Goal: Use online tool/utility: Utilize a website feature to perform a specific function

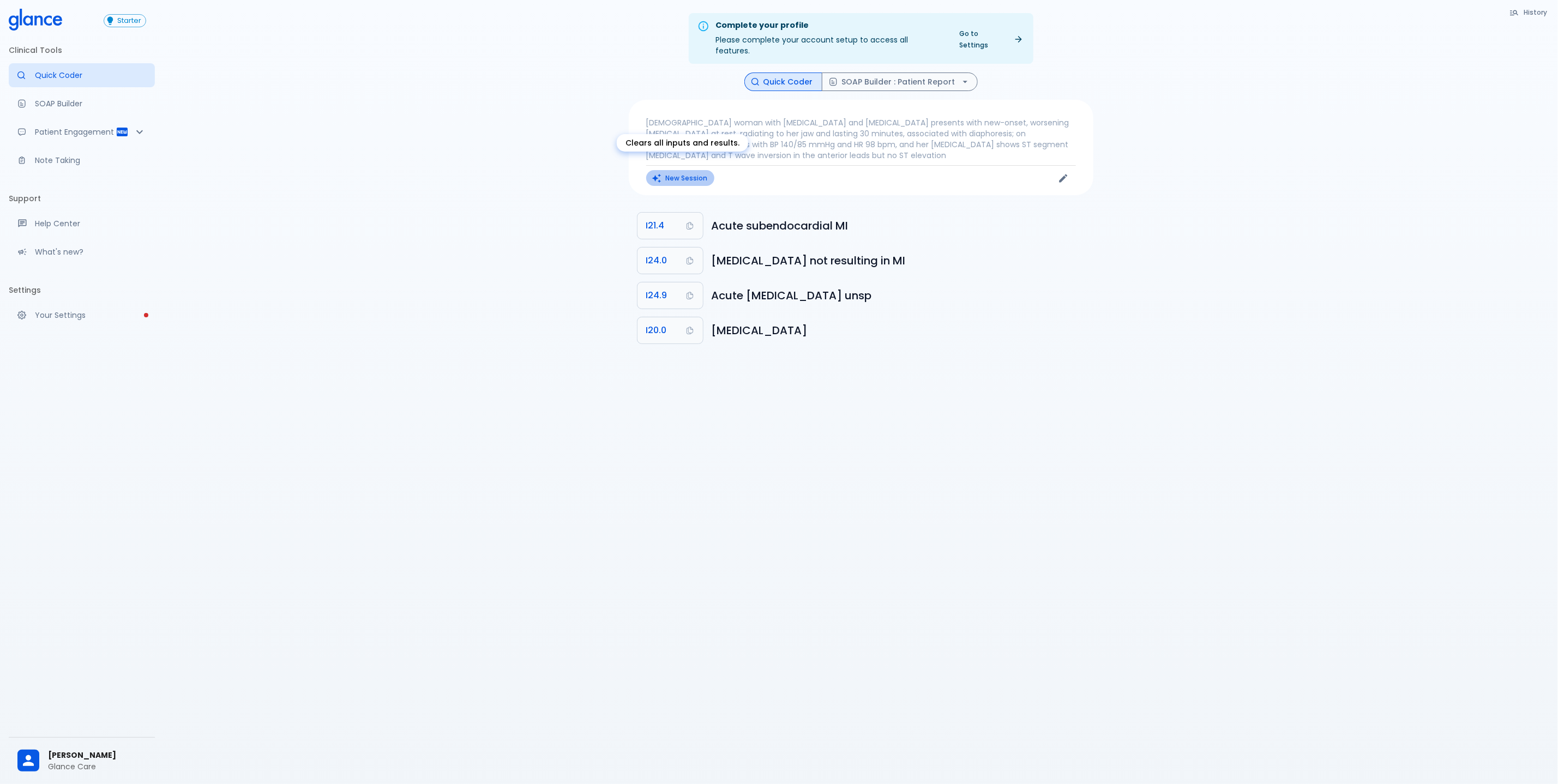
click at [691, 170] on button "New Session" at bounding box center [680, 178] width 68 height 16
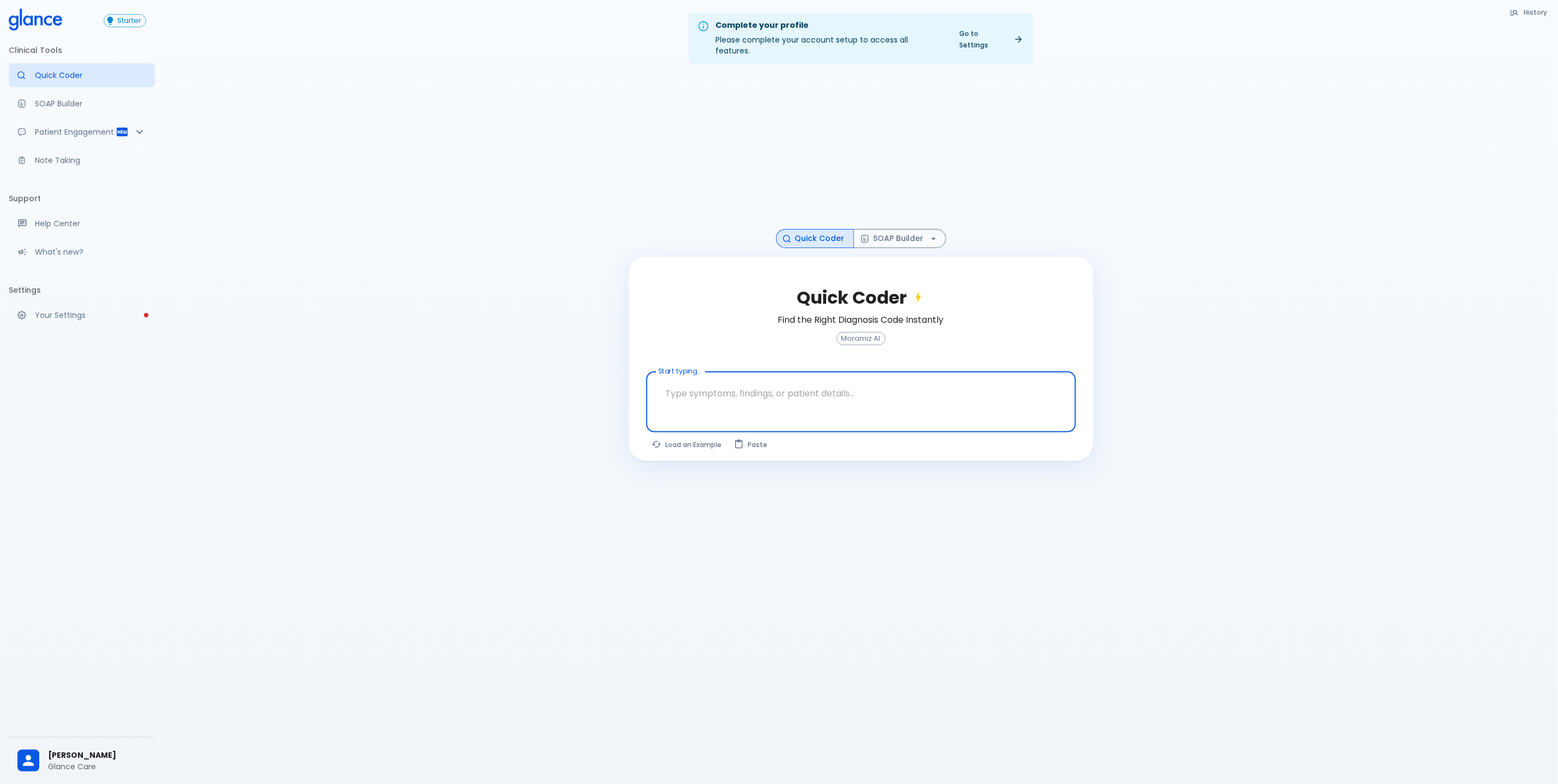
click at [705, 410] on div at bounding box center [862, 420] width 426 height 19
click at [714, 410] on div at bounding box center [862, 420] width 426 height 19
click at [684, 394] on textarea at bounding box center [860, 393] width 414 height 35
type textarea "fever"
click at [1039, 442] on button "Find Codes" at bounding box center [1037, 447] width 77 height 20
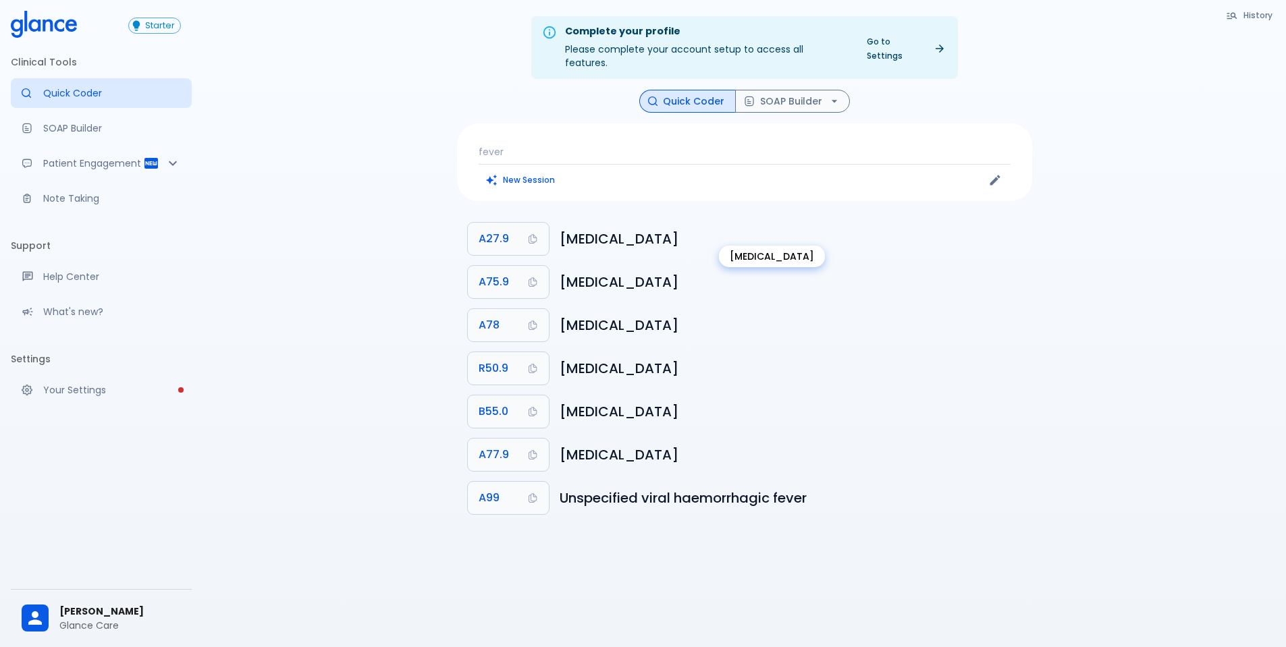
click at [668, 228] on h6 "[MEDICAL_DATA]" at bounding box center [791, 239] width 462 height 22
click at [686, 271] on h6 "[MEDICAL_DATA]" at bounding box center [791, 282] width 462 height 22
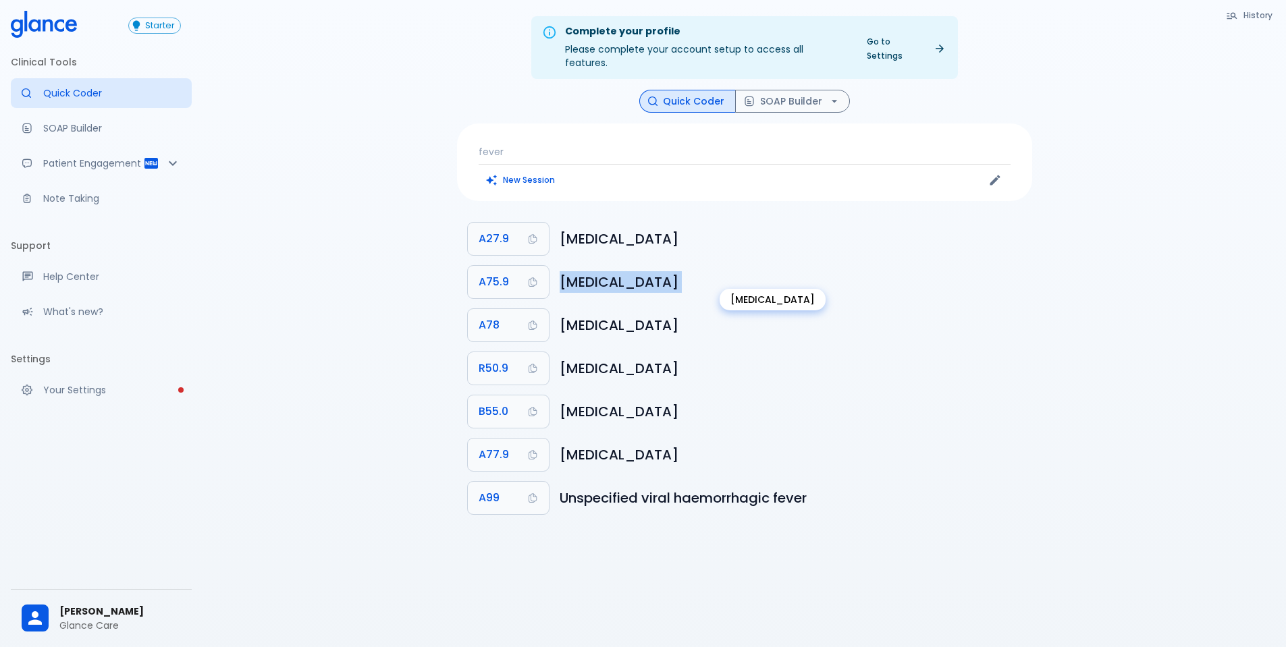
click at [686, 271] on h6 "[MEDICAL_DATA]" at bounding box center [791, 282] width 462 height 22
click at [653, 358] on h6 "[MEDICAL_DATA]" at bounding box center [791, 369] width 462 height 22
click at [652, 358] on h6 "[MEDICAL_DATA]" at bounding box center [791, 369] width 462 height 22
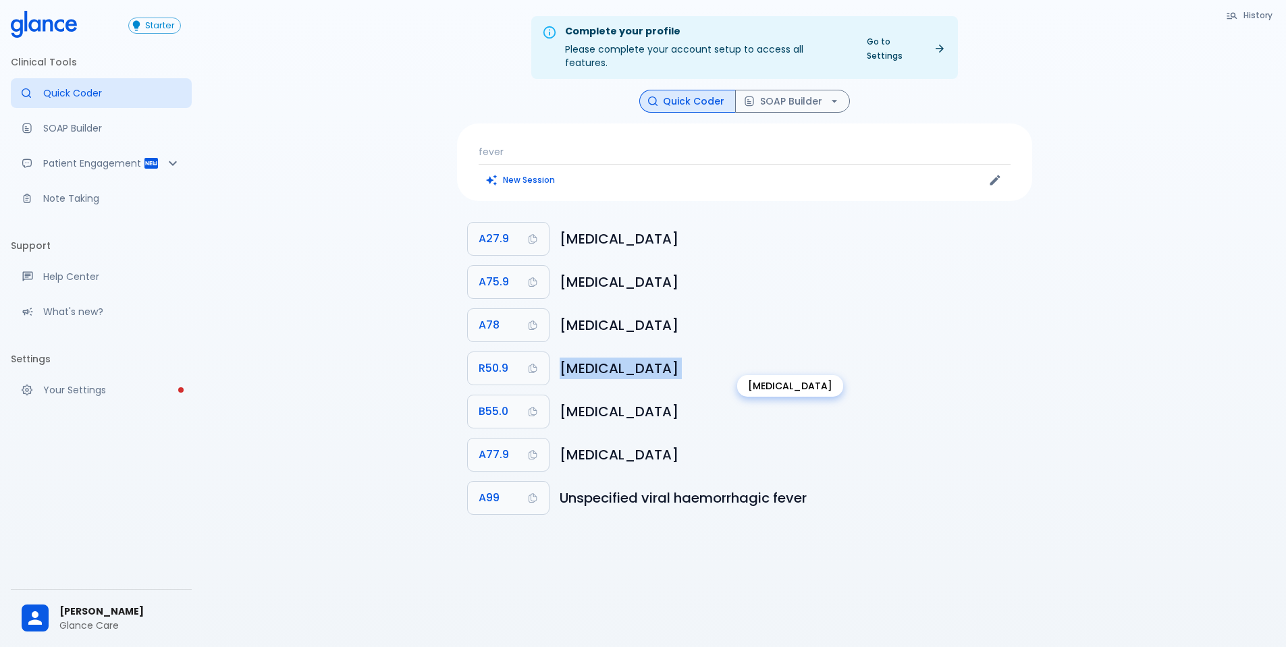
click at [652, 358] on h6 "[MEDICAL_DATA]" at bounding box center [791, 369] width 462 height 22
click at [677, 401] on h6 "[MEDICAL_DATA]" at bounding box center [791, 412] width 462 height 22
click at [676, 401] on h6 "[MEDICAL_DATA]" at bounding box center [791, 412] width 462 height 22
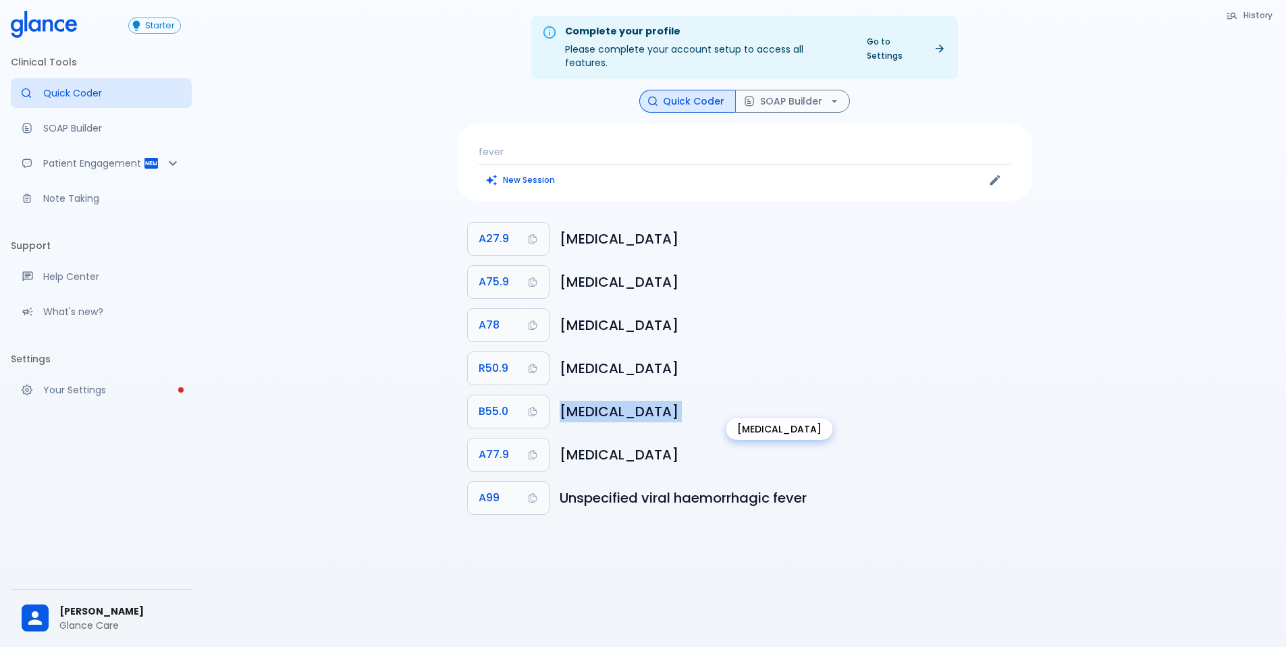
click at [676, 401] on h6 "[MEDICAL_DATA]" at bounding box center [791, 412] width 462 height 22
click at [606, 447] on h6 "[MEDICAL_DATA]" at bounding box center [791, 455] width 462 height 22
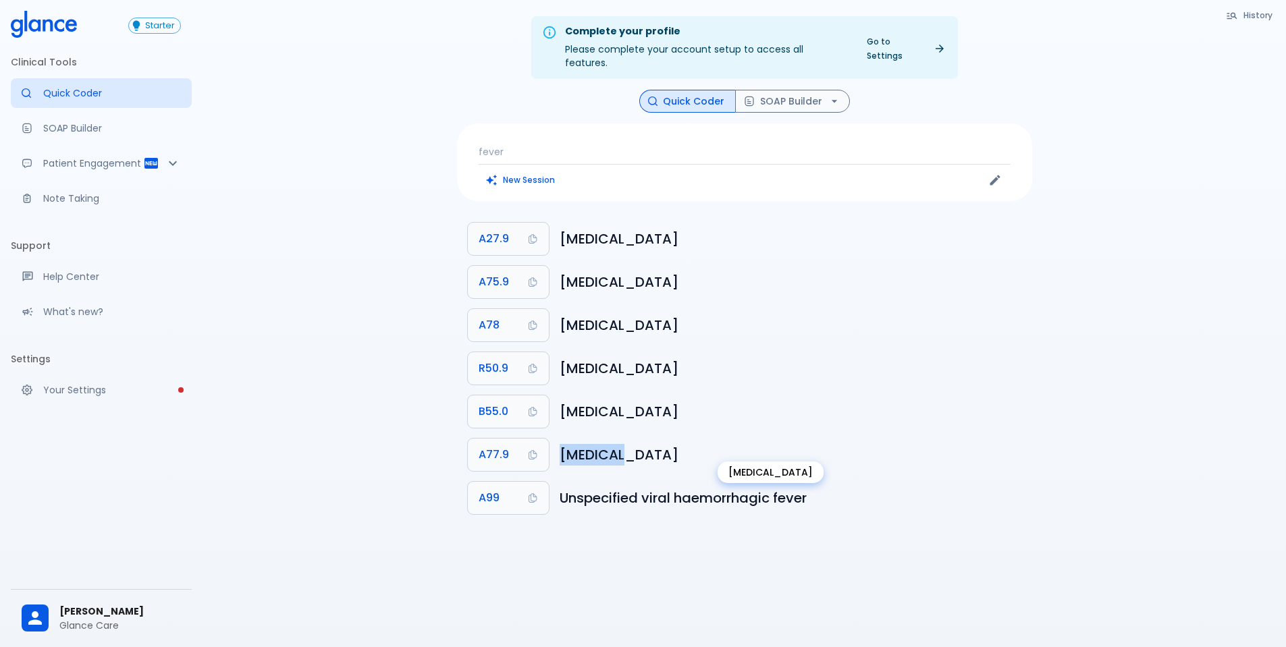
click at [606, 447] on h6 "[MEDICAL_DATA]" at bounding box center [791, 455] width 462 height 22
click at [672, 489] on h6 "Unspecified viral haemorrhagic fever" at bounding box center [791, 498] width 462 height 22
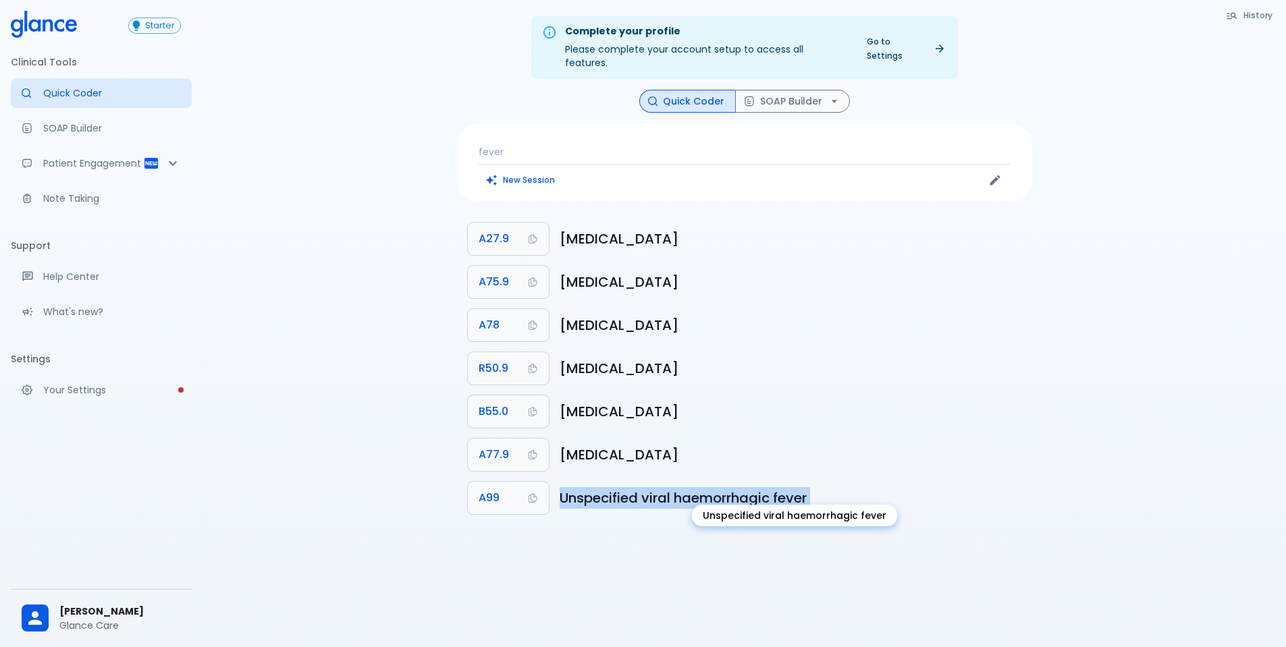
click at [672, 489] on h6 "Unspecified viral haemorrhagic fever" at bounding box center [791, 498] width 462 height 22
click at [646, 512] on div "Complete your profile Please complete your account setup to access all features…" at bounding box center [744, 340] width 1083 height 680
click at [660, 487] on h6 "Unspecified viral haemorrhagic fever" at bounding box center [791, 498] width 462 height 22
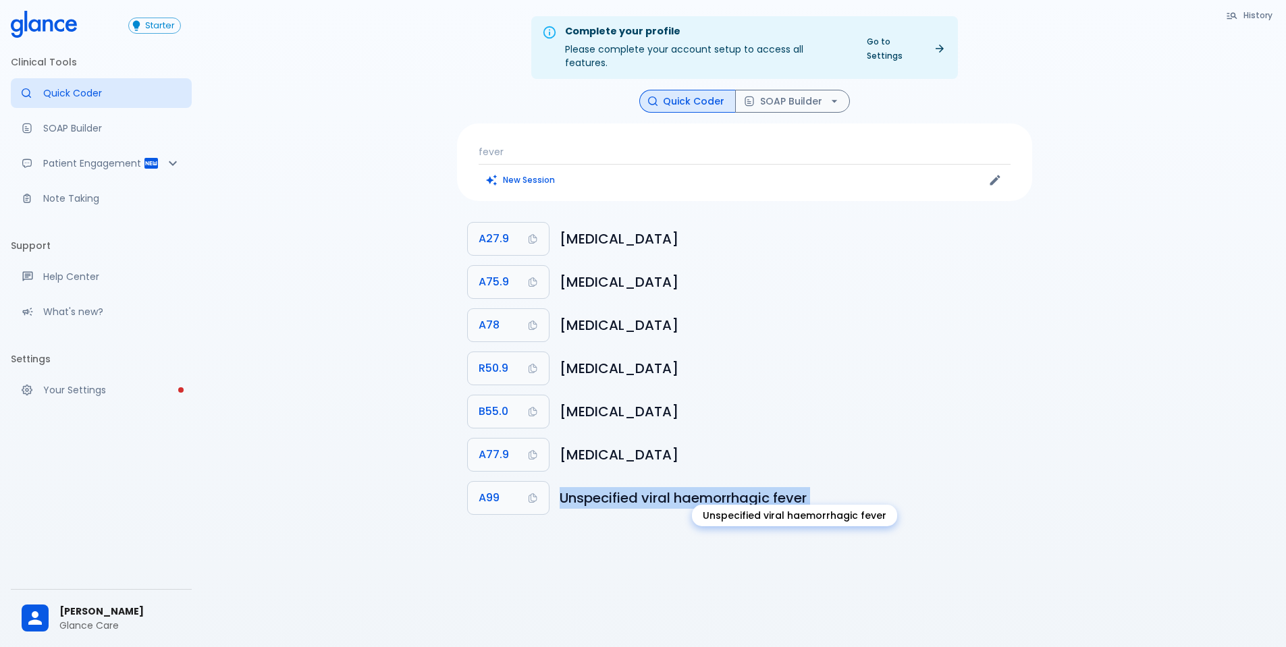
click at [801, 487] on h6 "Unspecified viral haemorrhagic fever" at bounding box center [791, 498] width 462 height 22
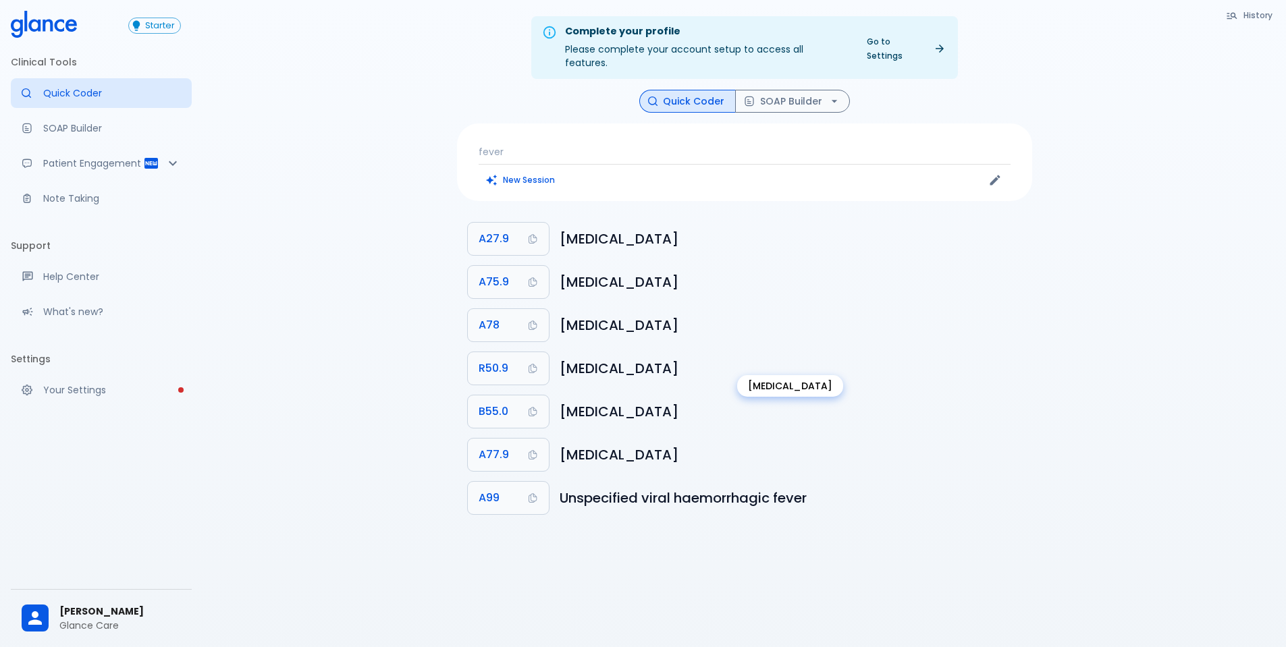
click at [633, 358] on h6 "[MEDICAL_DATA]" at bounding box center [791, 369] width 462 height 22
click at [641, 358] on h6 "[MEDICAL_DATA]" at bounding box center [791, 369] width 462 height 22
click at [613, 358] on h6 "[MEDICAL_DATA]" at bounding box center [791, 369] width 462 height 22
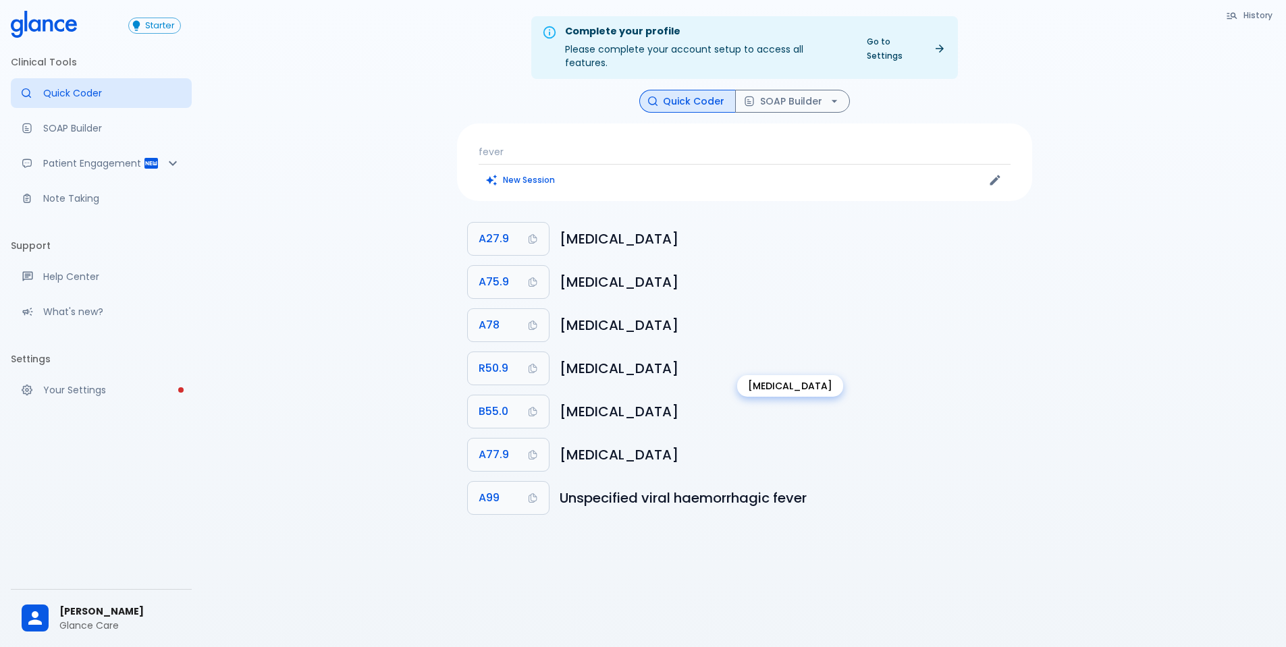
click at [606, 358] on h6 "[MEDICAL_DATA]" at bounding box center [791, 369] width 462 height 22
click at [677, 401] on h6 "[MEDICAL_DATA]" at bounding box center [791, 412] width 462 height 22
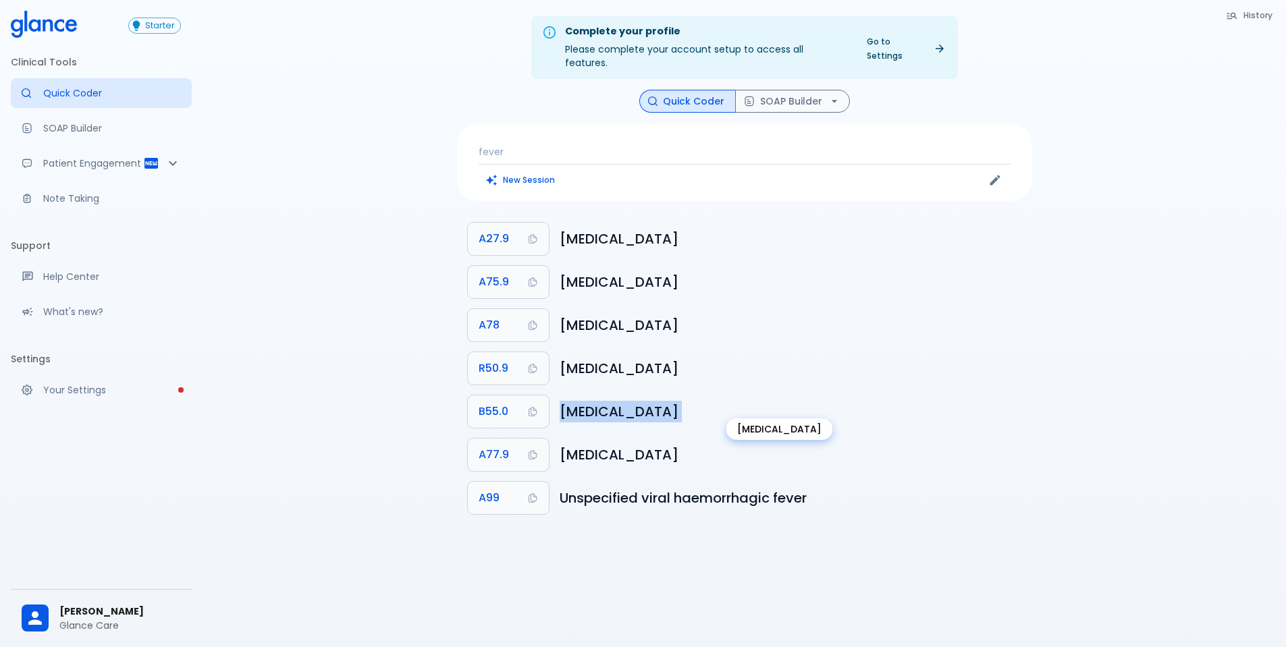
click at [677, 401] on h6 "[MEDICAL_DATA]" at bounding box center [791, 412] width 462 height 22
click at [610, 401] on h6 "[MEDICAL_DATA]" at bounding box center [791, 412] width 462 height 22
click at [599, 402] on h6 "[MEDICAL_DATA]" at bounding box center [791, 412] width 462 height 22
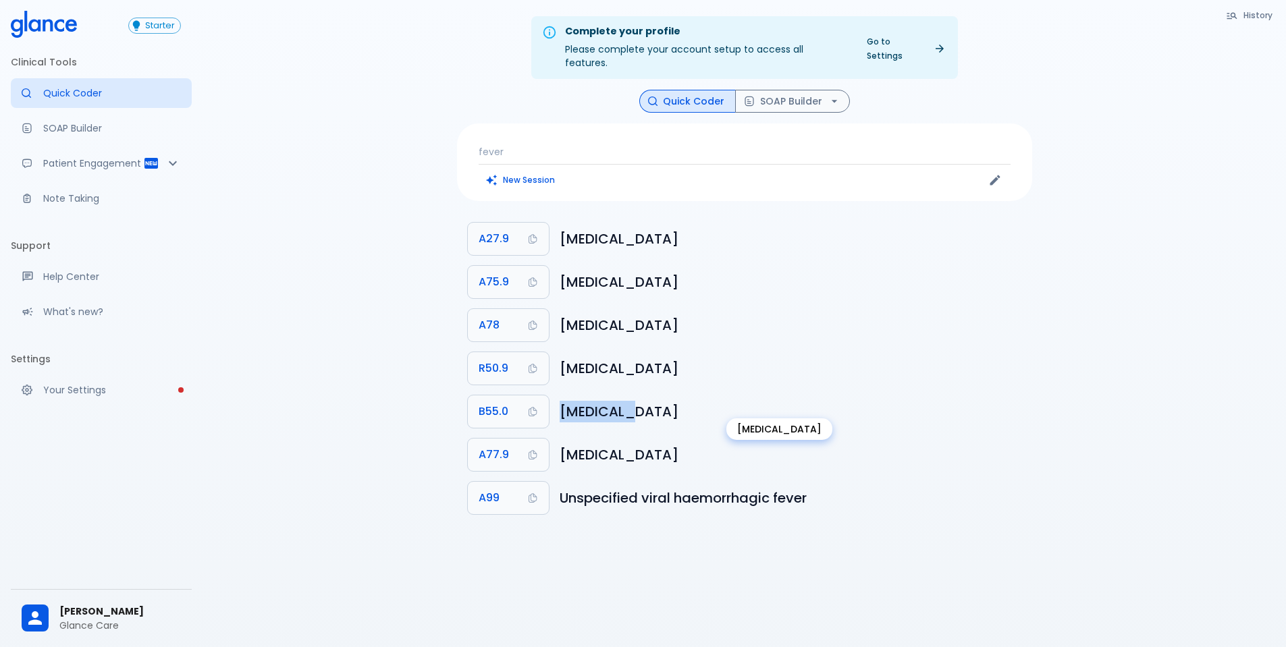
click at [599, 402] on h6 "[MEDICAL_DATA]" at bounding box center [791, 412] width 462 height 22
click at [603, 236] on h6 "[MEDICAL_DATA]" at bounding box center [791, 239] width 462 height 22
click at [603, 230] on h6 "[MEDICAL_DATA]" at bounding box center [791, 239] width 462 height 22
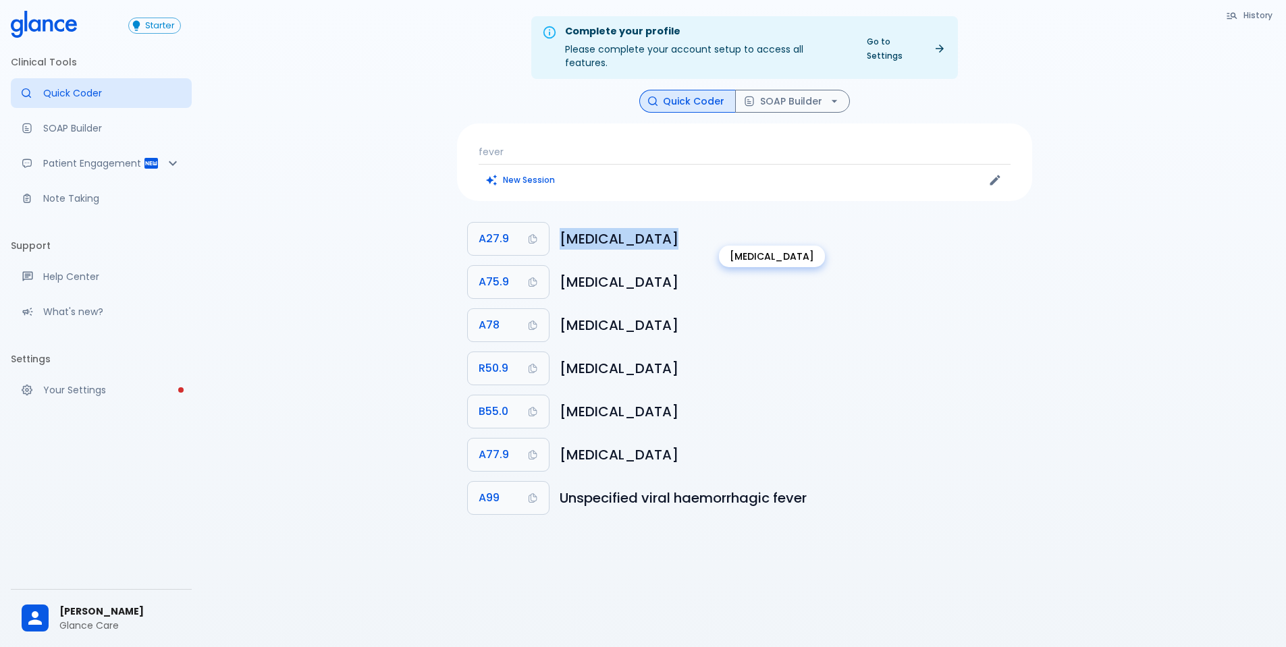
click at [603, 230] on h6 "[MEDICAL_DATA]" at bounding box center [791, 239] width 462 height 22
click at [686, 444] on h6 "[MEDICAL_DATA]" at bounding box center [791, 455] width 462 height 22
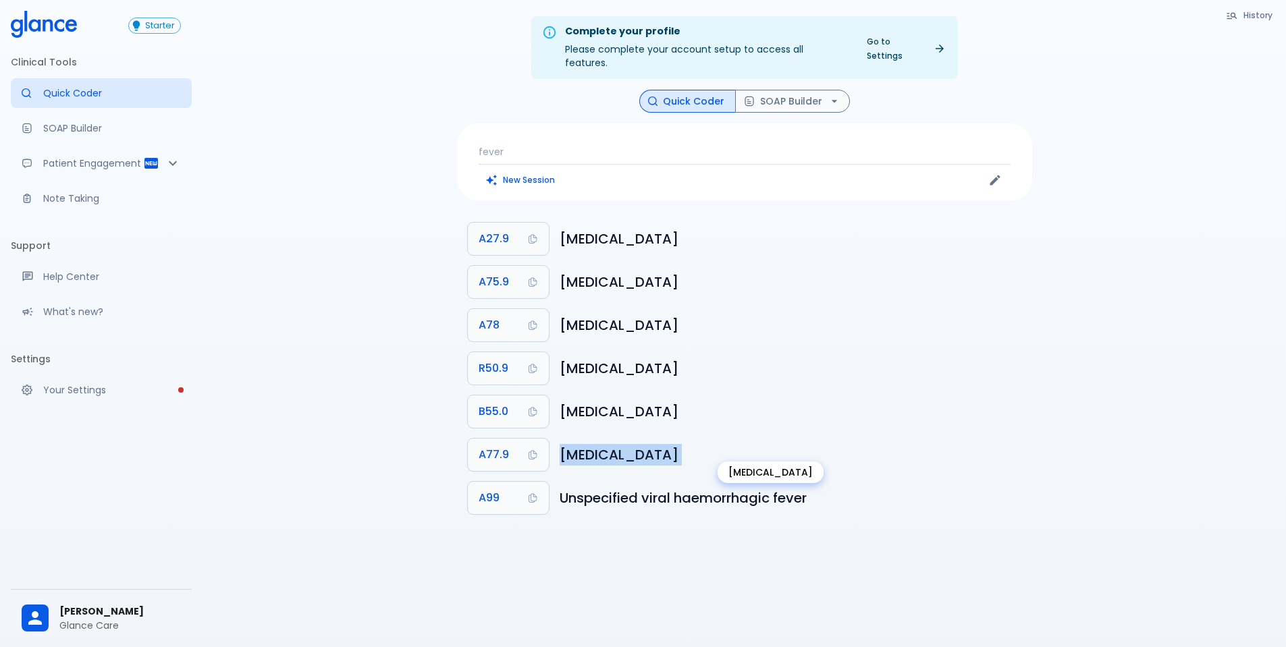
click at [686, 444] on h6 "[MEDICAL_DATA]" at bounding box center [791, 455] width 462 height 22
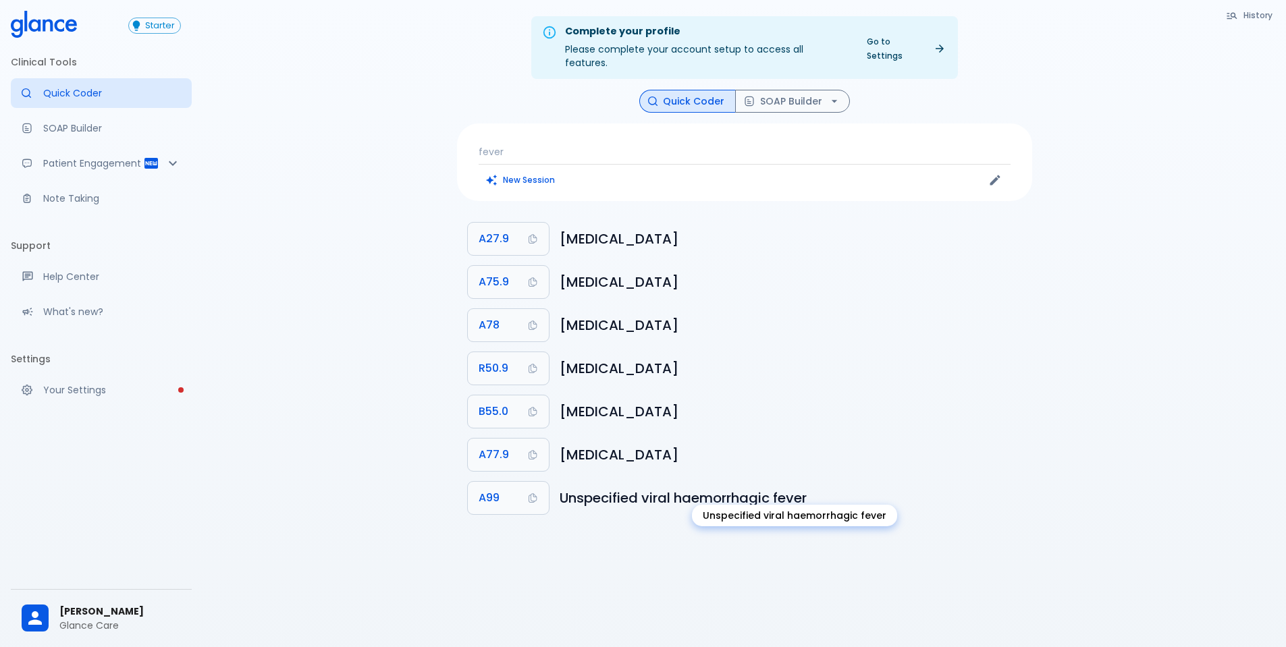
click at [647, 487] on h6 "Unspecified viral haemorrhagic fever" at bounding box center [791, 498] width 462 height 22
click at [600, 228] on h6 "[MEDICAL_DATA]" at bounding box center [791, 239] width 462 height 22
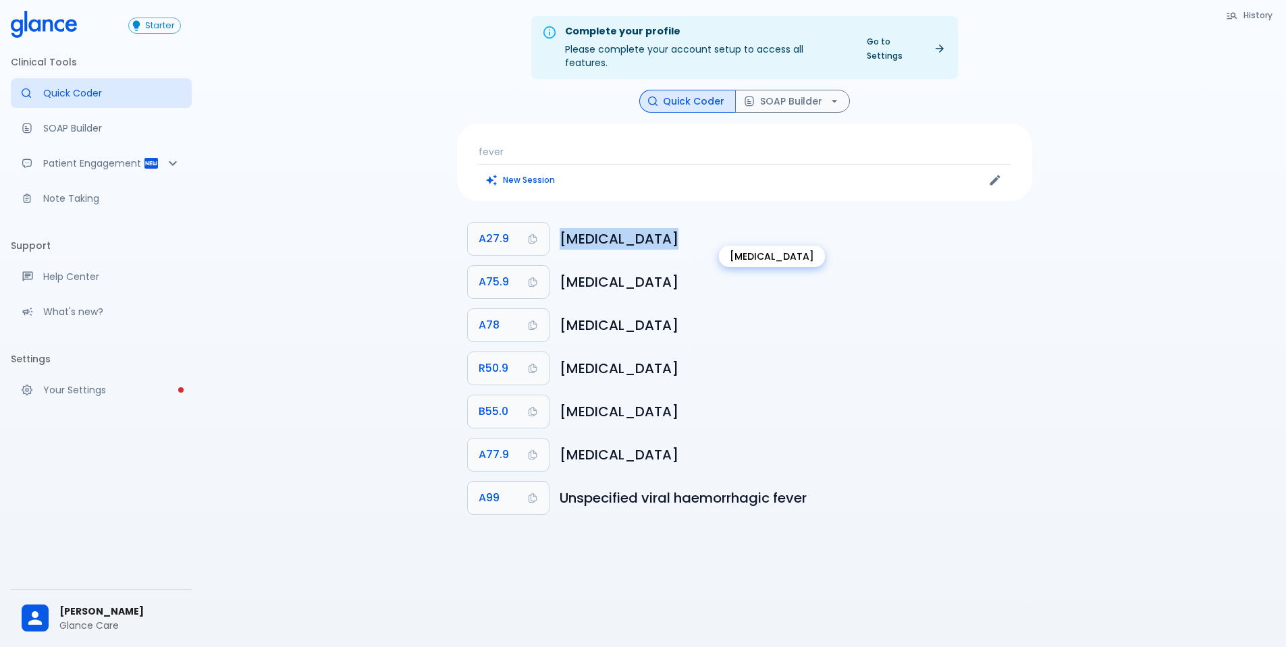
click at [600, 228] on h6 "[MEDICAL_DATA]" at bounding box center [791, 239] width 462 height 22
click at [618, 271] on h6 "[MEDICAL_DATA]" at bounding box center [791, 282] width 462 height 22
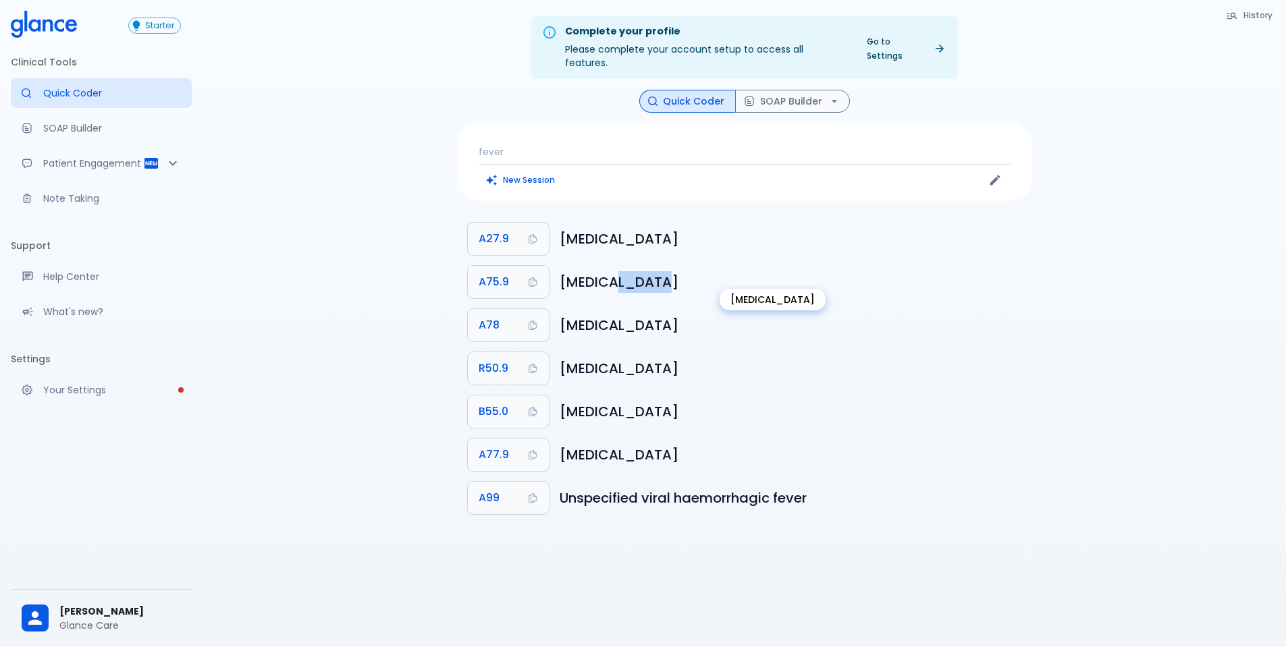
click at [618, 271] on h6 "[MEDICAL_DATA]" at bounding box center [791, 282] width 462 height 22
click at [614, 228] on h6 "[MEDICAL_DATA]" at bounding box center [791, 239] width 462 height 22
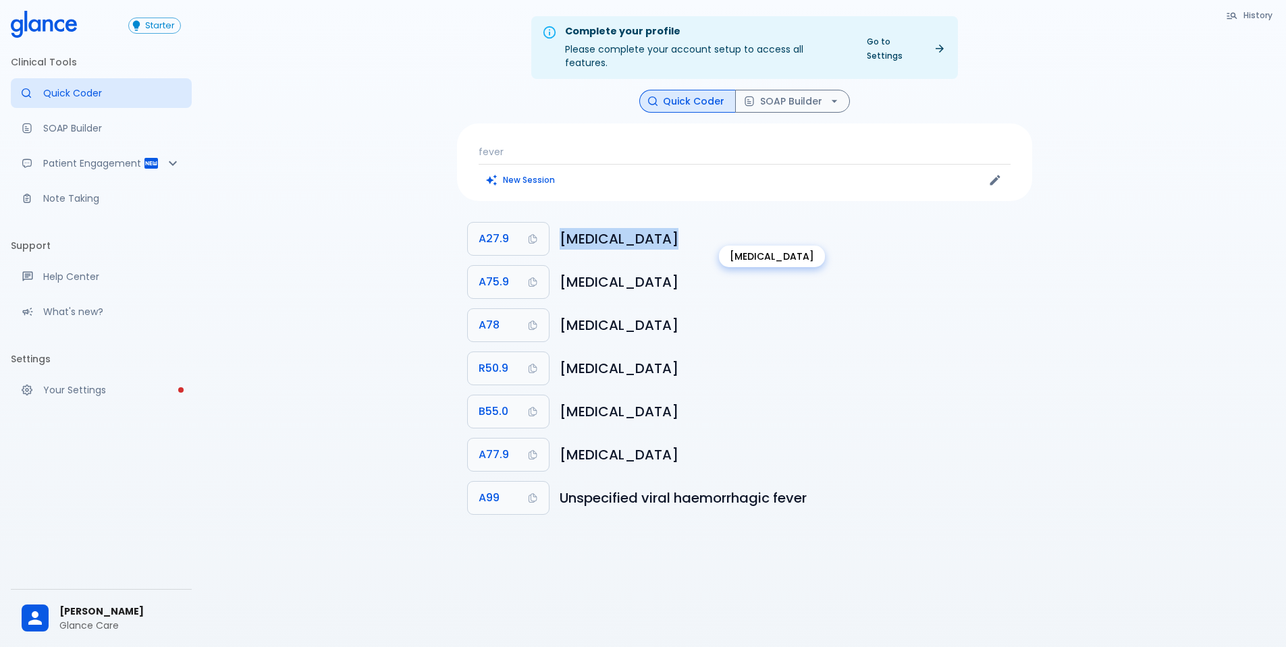
click at [614, 228] on h6 "[MEDICAL_DATA]" at bounding box center [791, 239] width 462 height 22
click at [518, 223] on button "A27.9" at bounding box center [508, 239] width 81 height 32
click at [647, 241] on li "A27.9 [MEDICAL_DATA]" at bounding box center [744, 238] width 575 height 43
click at [628, 228] on h6 "[MEDICAL_DATA]" at bounding box center [791, 239] width 462 height 22
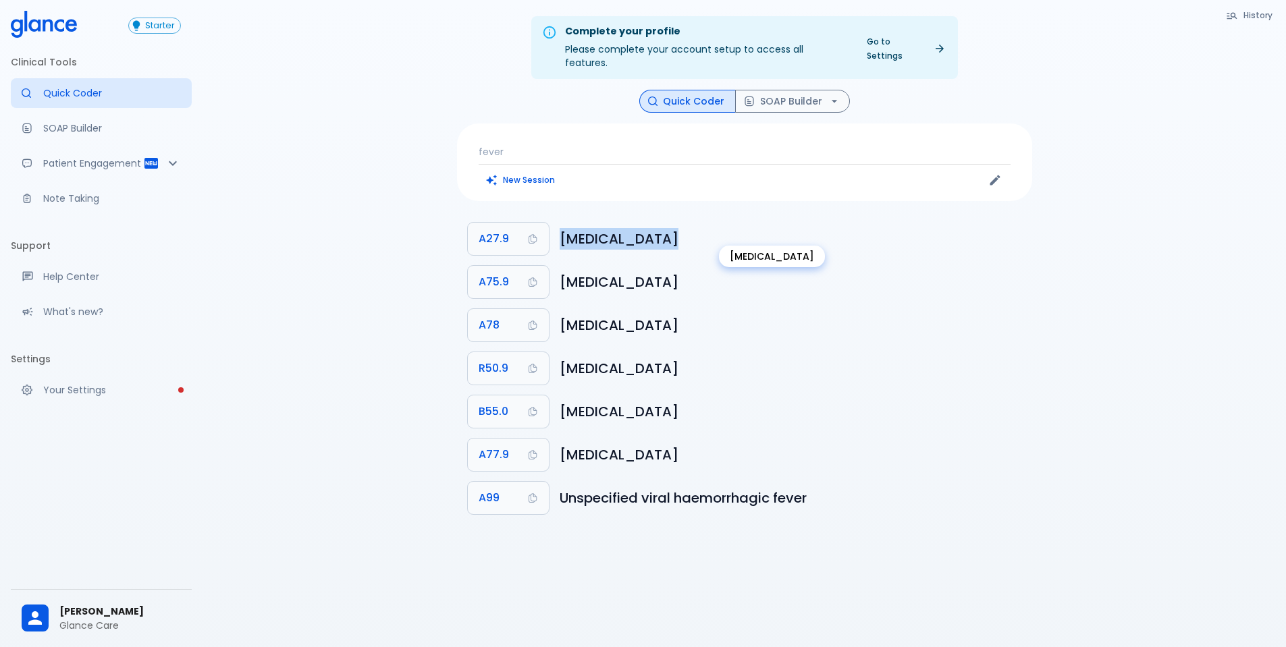
click at [628, 228] on h6 "[MEDICAL_DATA]" at bounding box center [791, 239] width 462 height 22
click at [576, 145] on p "fever" at bounding box center [745, 152] width 532 height 14
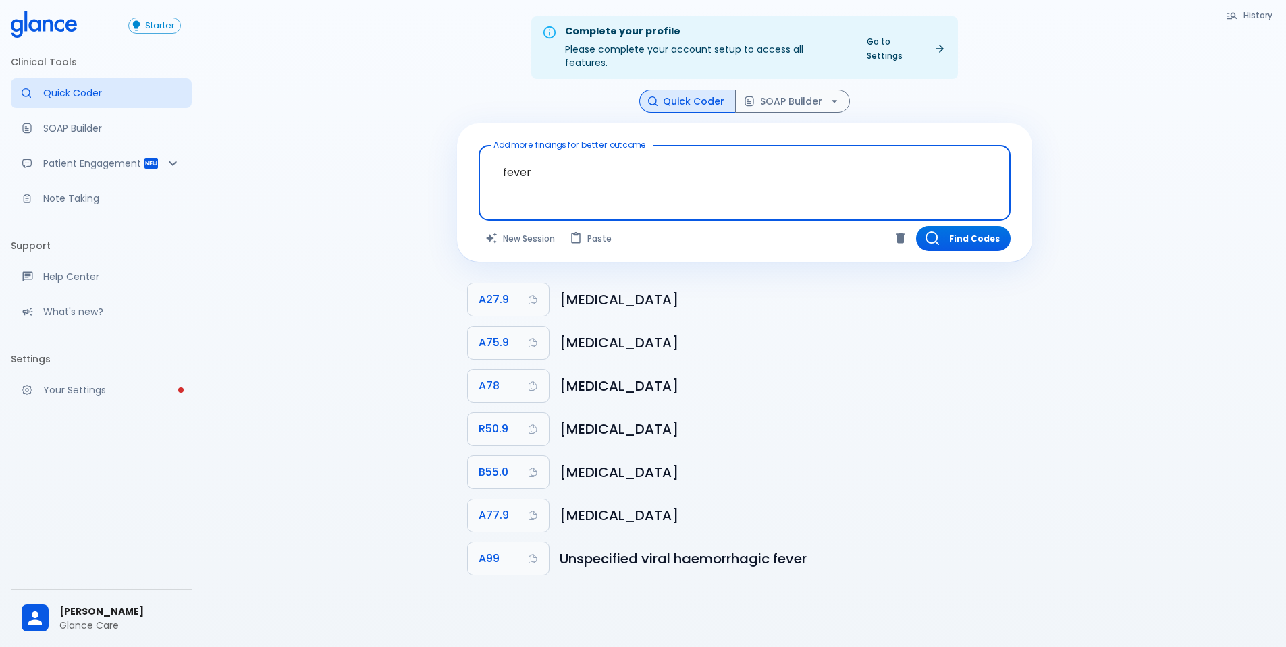
click at [576, 151] on textarea "fever" at bounding box center [744, 172] width 513 height 43
click at [651, 292] on h6 "[MEDICAL_DATA]" at bounding box center [791, 300] width 462 height 22
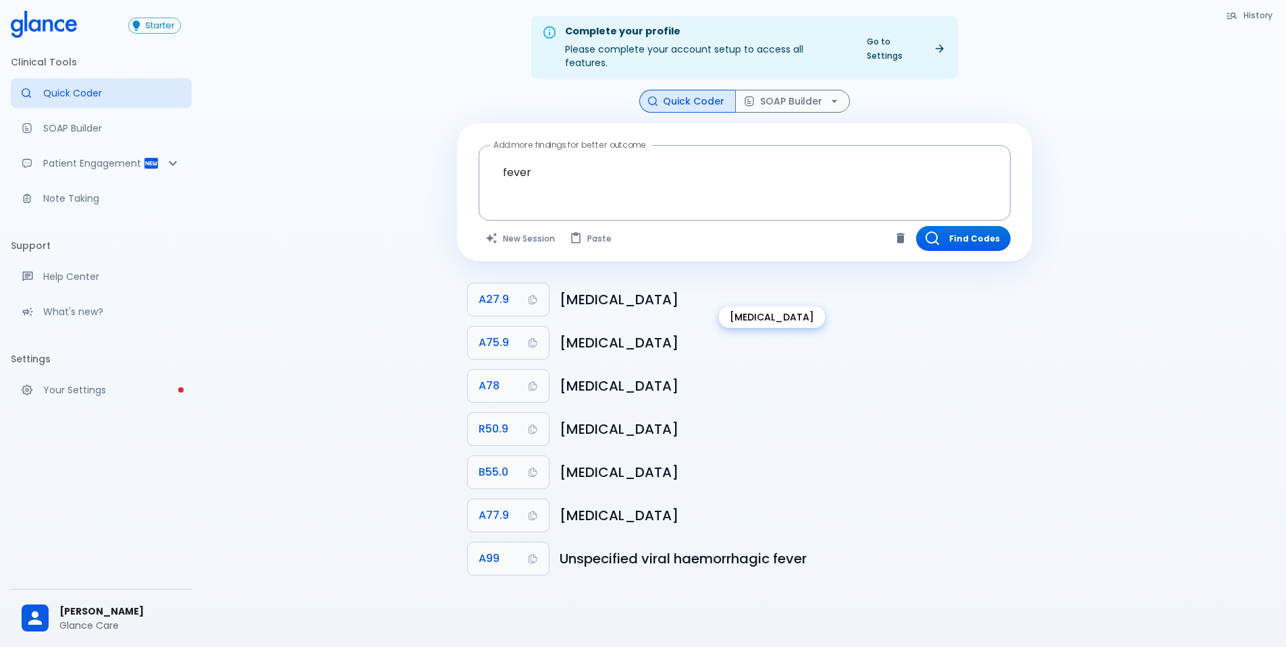
click at [651, 292] on h6 "[MEDICAL_DATA]" at bounding box center [791, 300] width 462 height 22
click at [662, 462] on h6 "[MEDICAL_DATA]" at bounding box center [791, 473] width 462 height 22
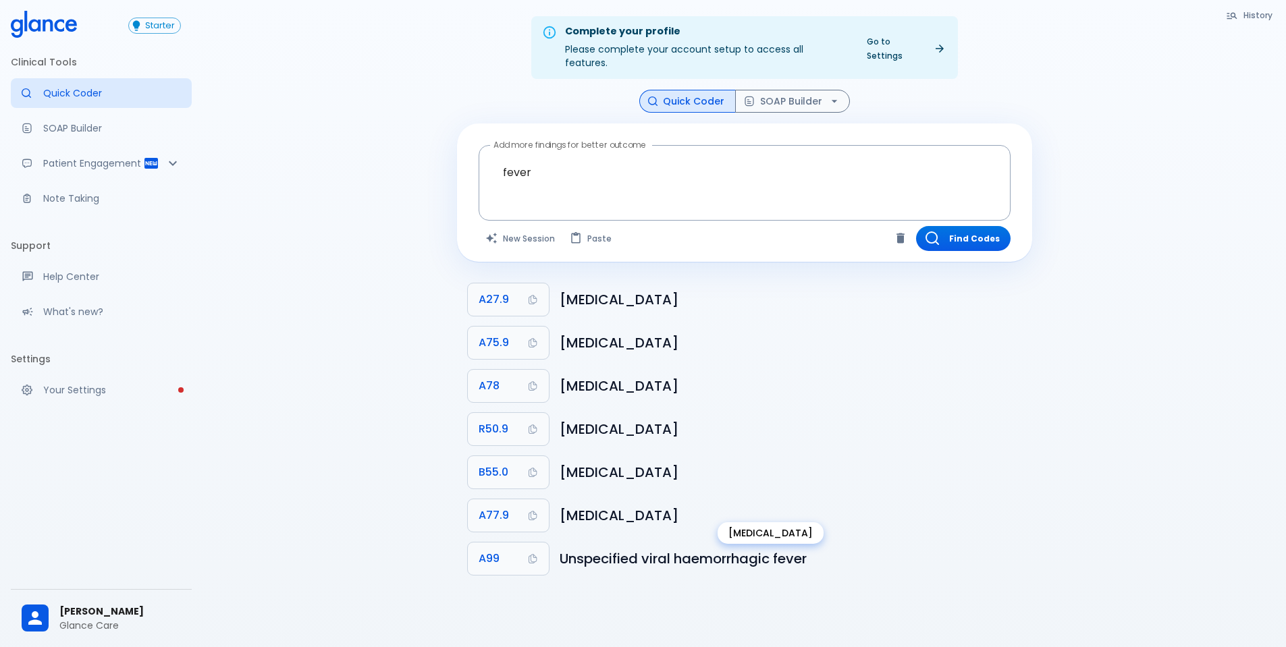
click at [645, 506] on h6 "[MEDICAL_DATA]" at bounding box center [791, 516] width 462 height 22
click at [644, 506] on h6 "[MEDICAL_DATA]" at bounding box center [791, 516] width 462 height 22
click at [643, 506] on h6 "[MEDICAL_DATA]" at bounding box center [791, 516] width 462 height 22
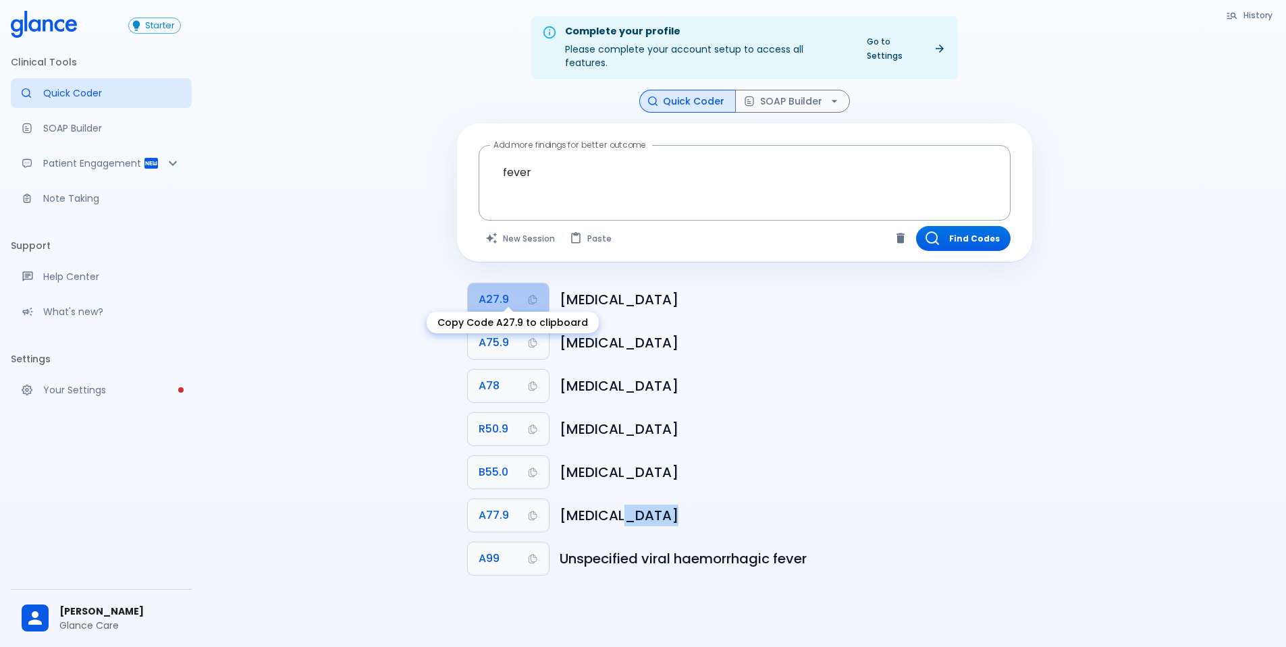
click at [497, 290] on span "A27.9" at bounding box center [494, 299] width 30 height 19
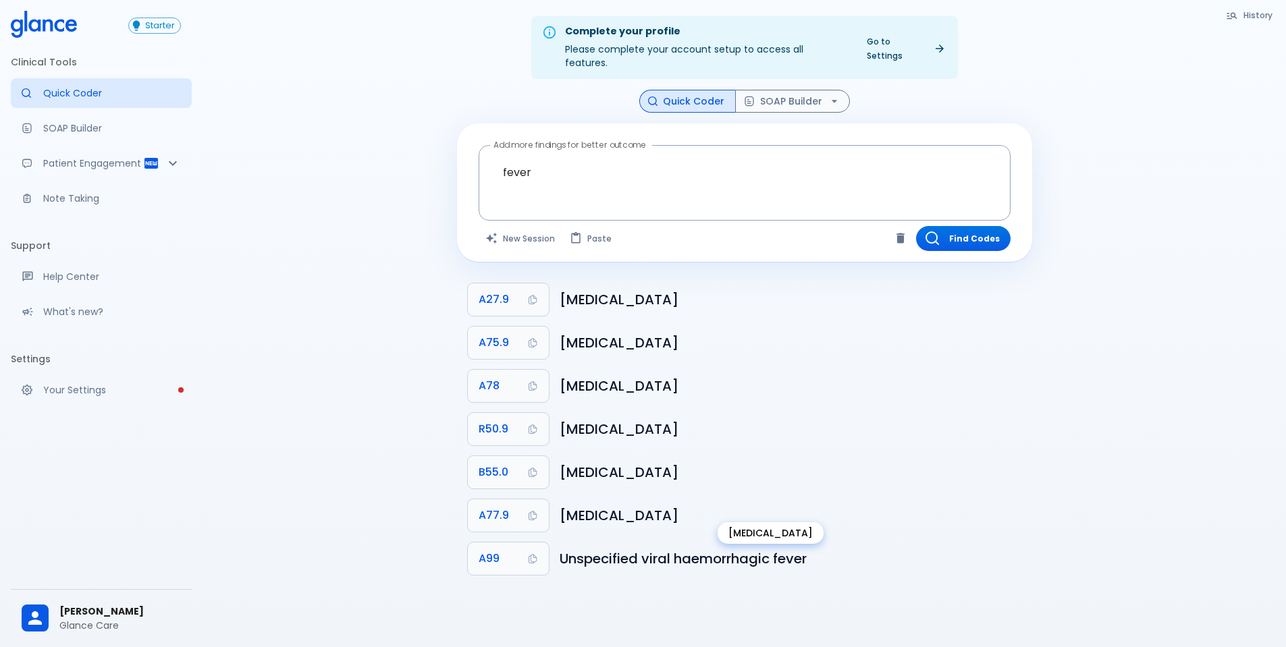
click at [689, 505] on h6 "[MEDICAL_DATA]" at bounding box center [791, 516] width 462 height 22
click at [642, 462] on h6 "[MEDICAL_DATA]" at bounding box center [791, 473] width 462 height 22
copy ul "[MEDICAL_DATA] A77.9"
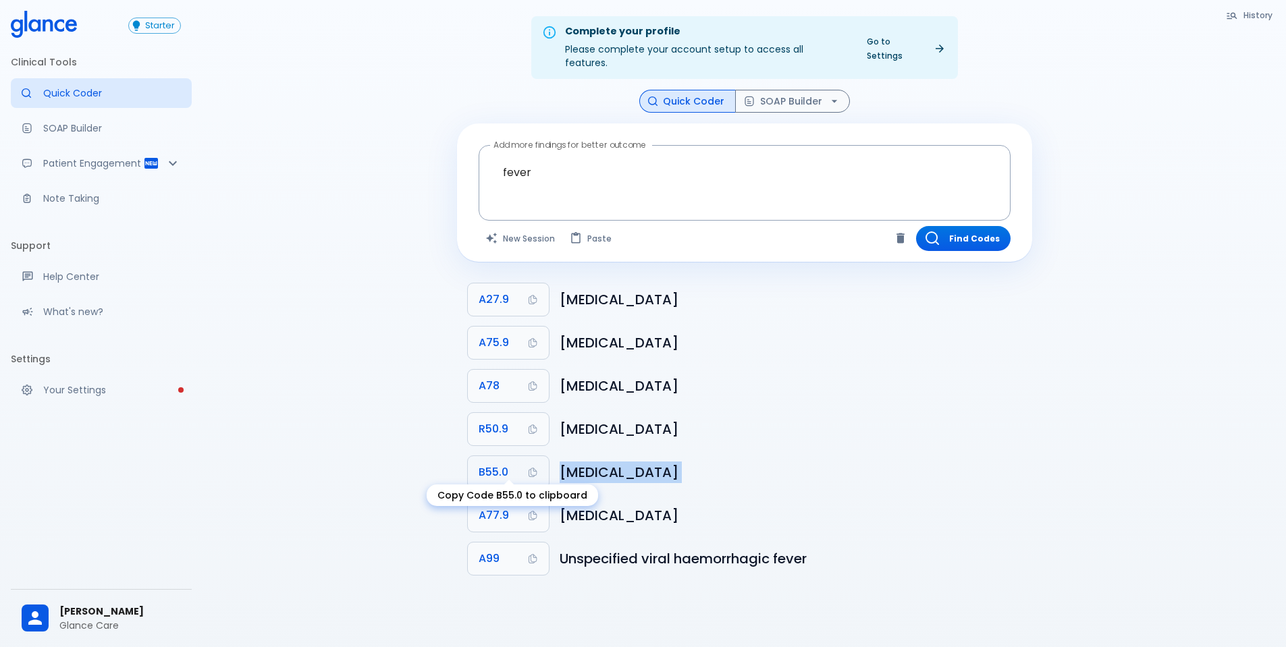
click at [505, 456] on button "B55.0" at bounding box center [508, 472] width 81 height 32
click at [593, 462] on h6 "[MEDICAL_DATA]" at bounding box center [791, 473] width 462 height 22
click at [613, 289] on h6 "[MEDICAL_DATA]" at bounding box center [791, 300] width 462 height 22
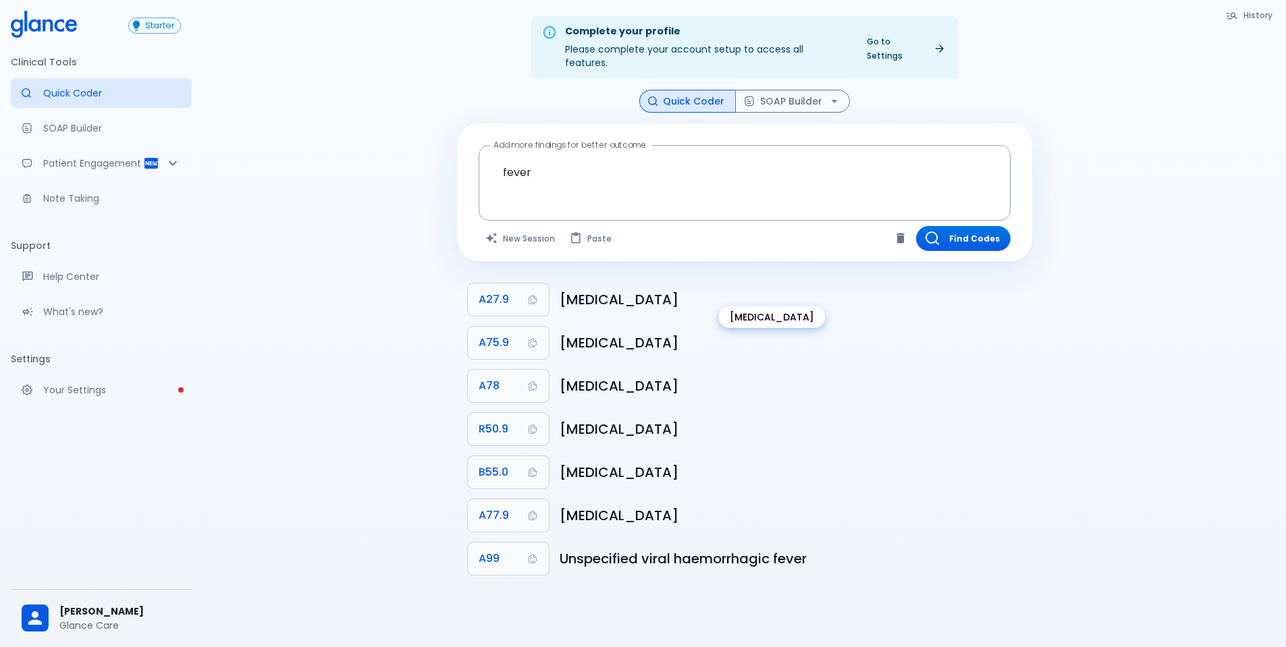
click at [615, 289] on h6 "[MEDICAL_DATA]" at bounding box center [791, 300] width 462 height 22
click at [616, 289] on h6 "[MEDICAL_DATA]" at bounding box center [791, 300] width 462 height 22
click at [611, 462] on h6 "[MEDICAL_DATA]" at bounding box center [791, 473] width 462 height 22
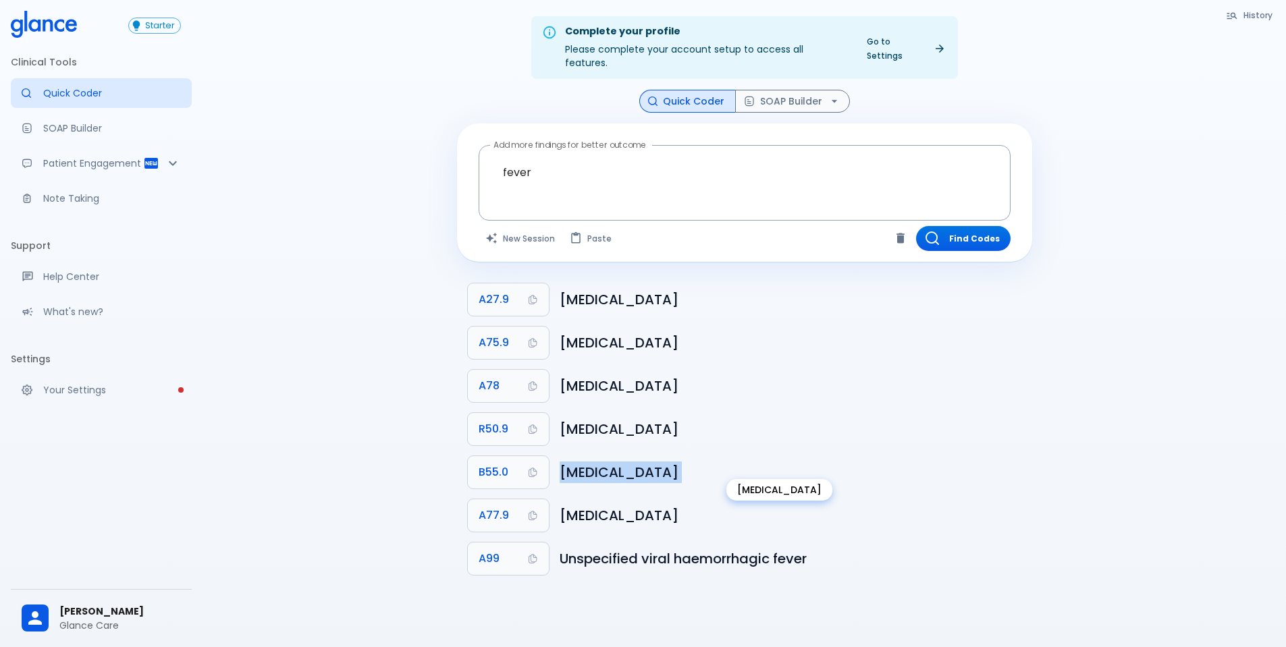
click at [611, 462] on h6 "[MEDICAL_DATA]" at bounding box center [791, 473] width 462 height 22
click at [636, 289] on h6 "[MEDICAL_DATA]" at bounding box center [791, 300] width 462 height 22
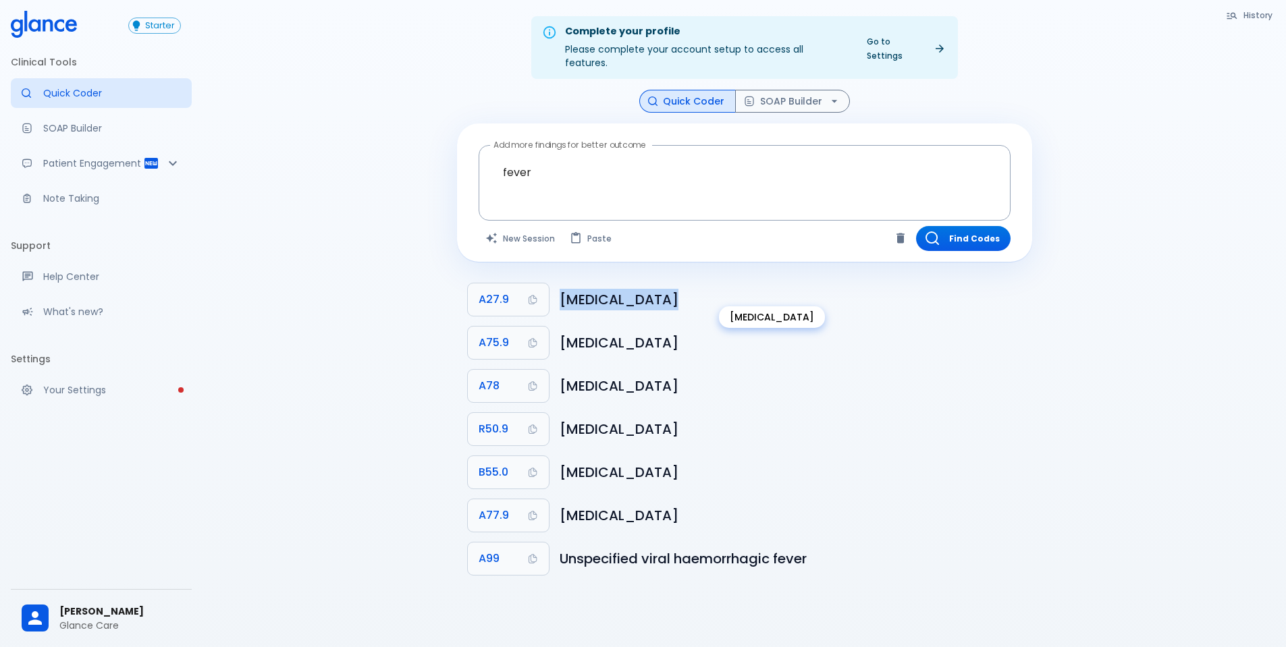
click at [636, 289] on h6 "[MEDICAL_DATA]" at bounding box center [791, 300] width 462 height 22
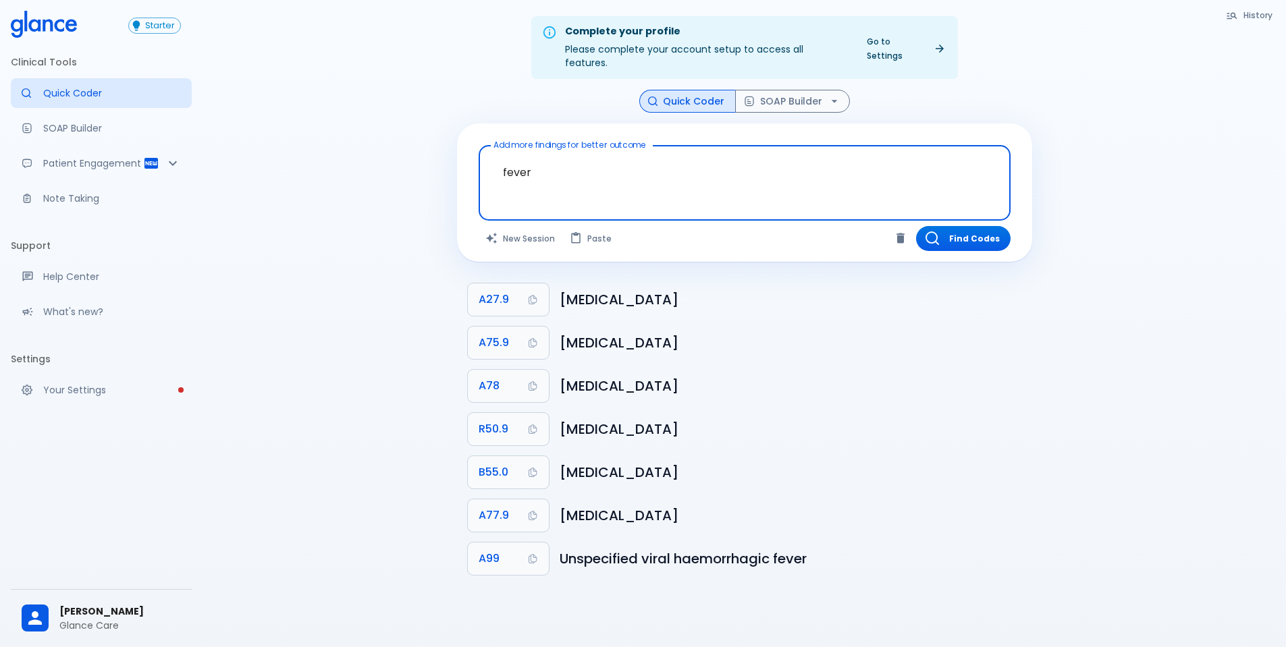
click at [645, 157] on textarea "fever" at bounding box center [744, 172] width 513 height 43
